Goal: Information Seeking & Learning: Understand process/instructions

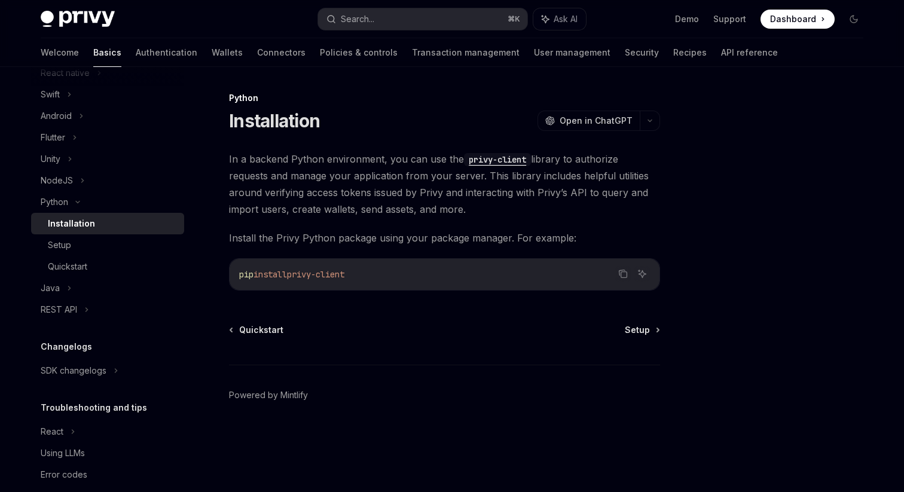
scroll to position [209, 0]
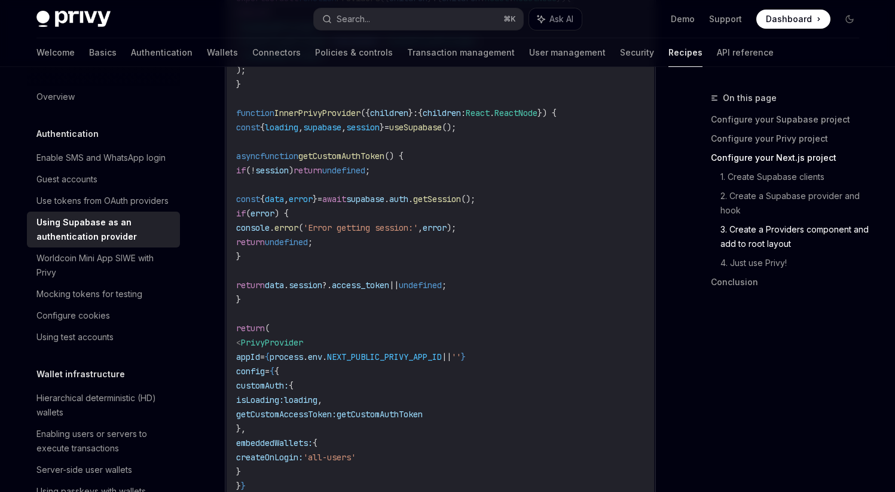
scroll to position [2503, 0]
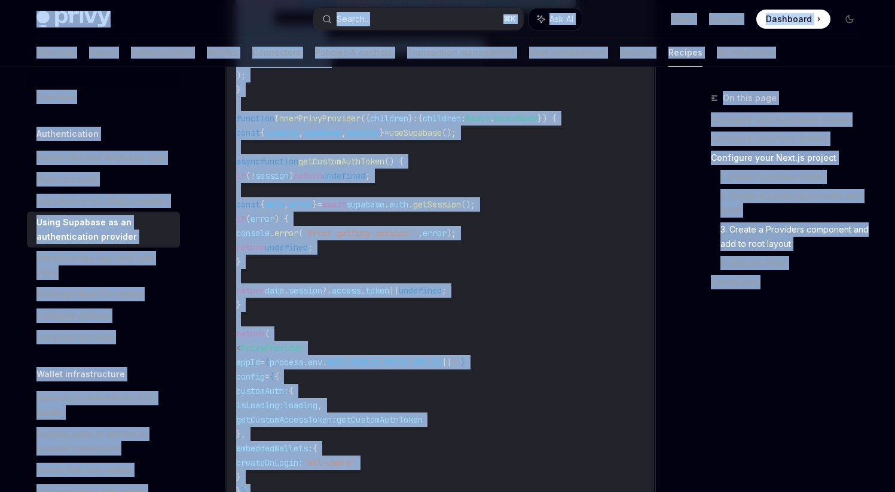
click at [313, 250] on span ";" at bounding box center [310, 247] width 5 height 11
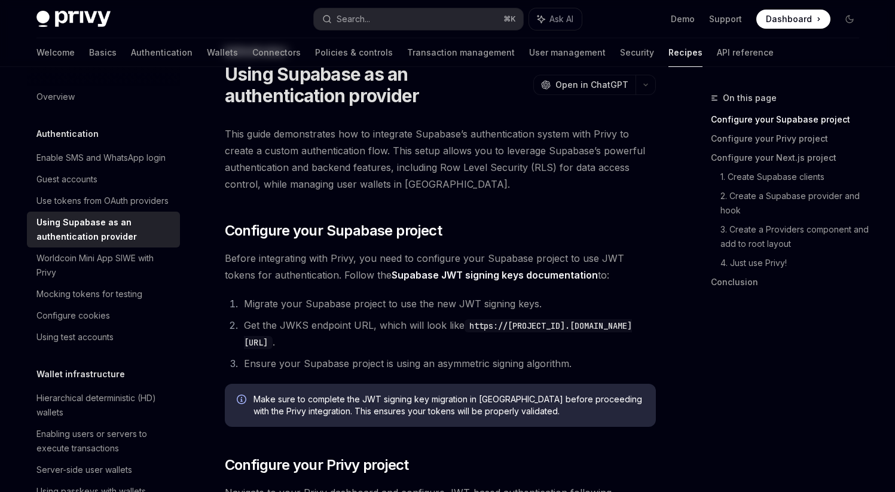
scroll to position [0, 0]
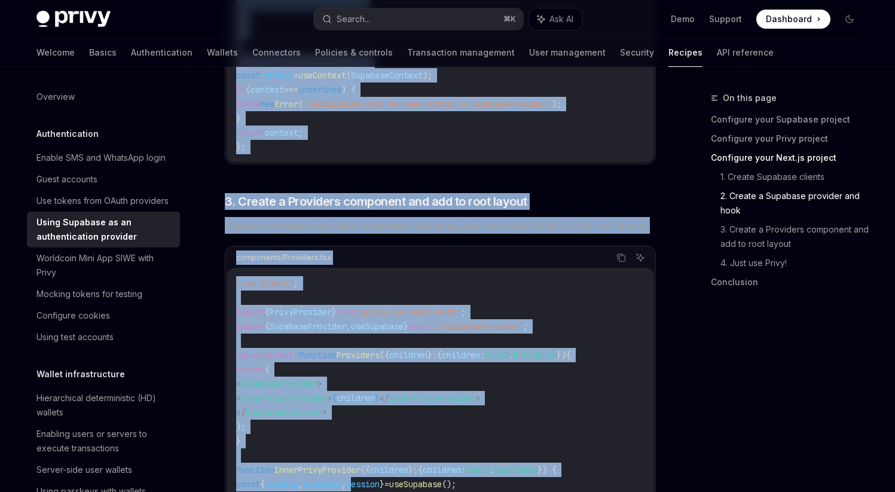
drag, startPoint x: 228, startPoint y: 120, endPoint x: 380, endPoint y: 491, distance: 401.0
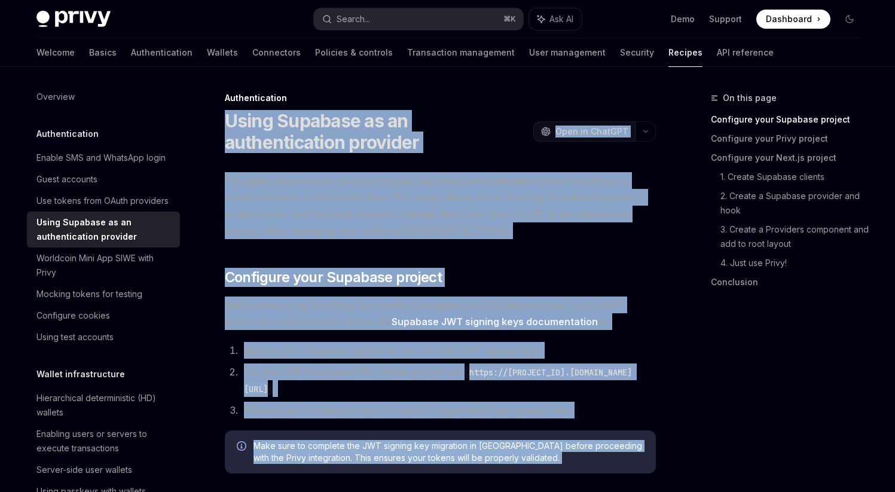
click at [576, 136] on span "Open in ChatGPT" at bounding box center [591, 131] width 73 height 12
click at [640, 217] on span "This guide demonstrates how to integrate Supabase’s authentication system with …" at bounding box center [440, 205] width 431 height 67
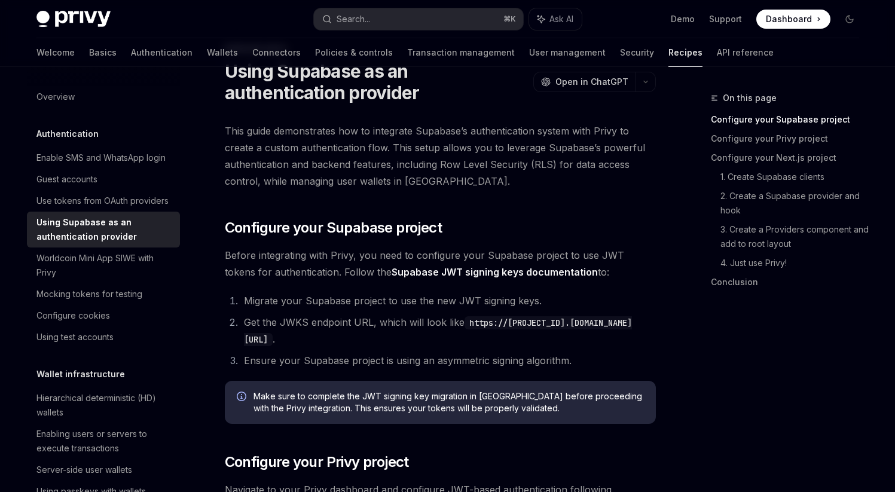
scroll to position [58, 0]
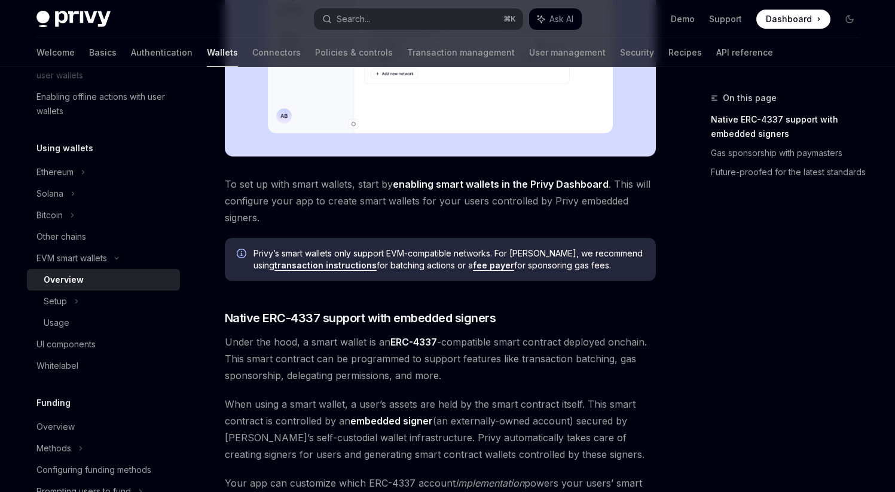
scroll to position [449, 0]
